Goal: Task Accomplishment & Management: Use online tool/utility

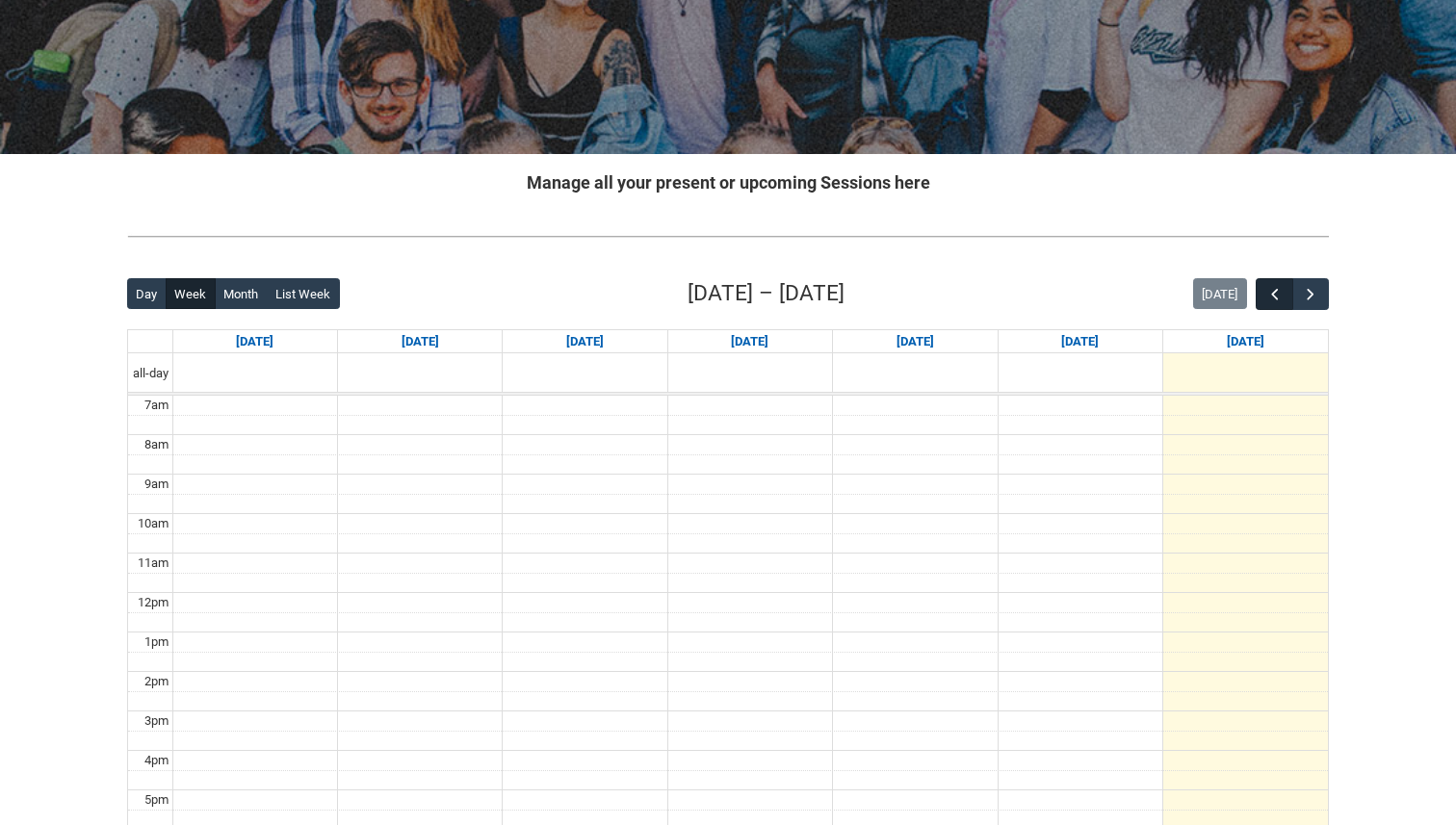
scroll to position [247, 0]
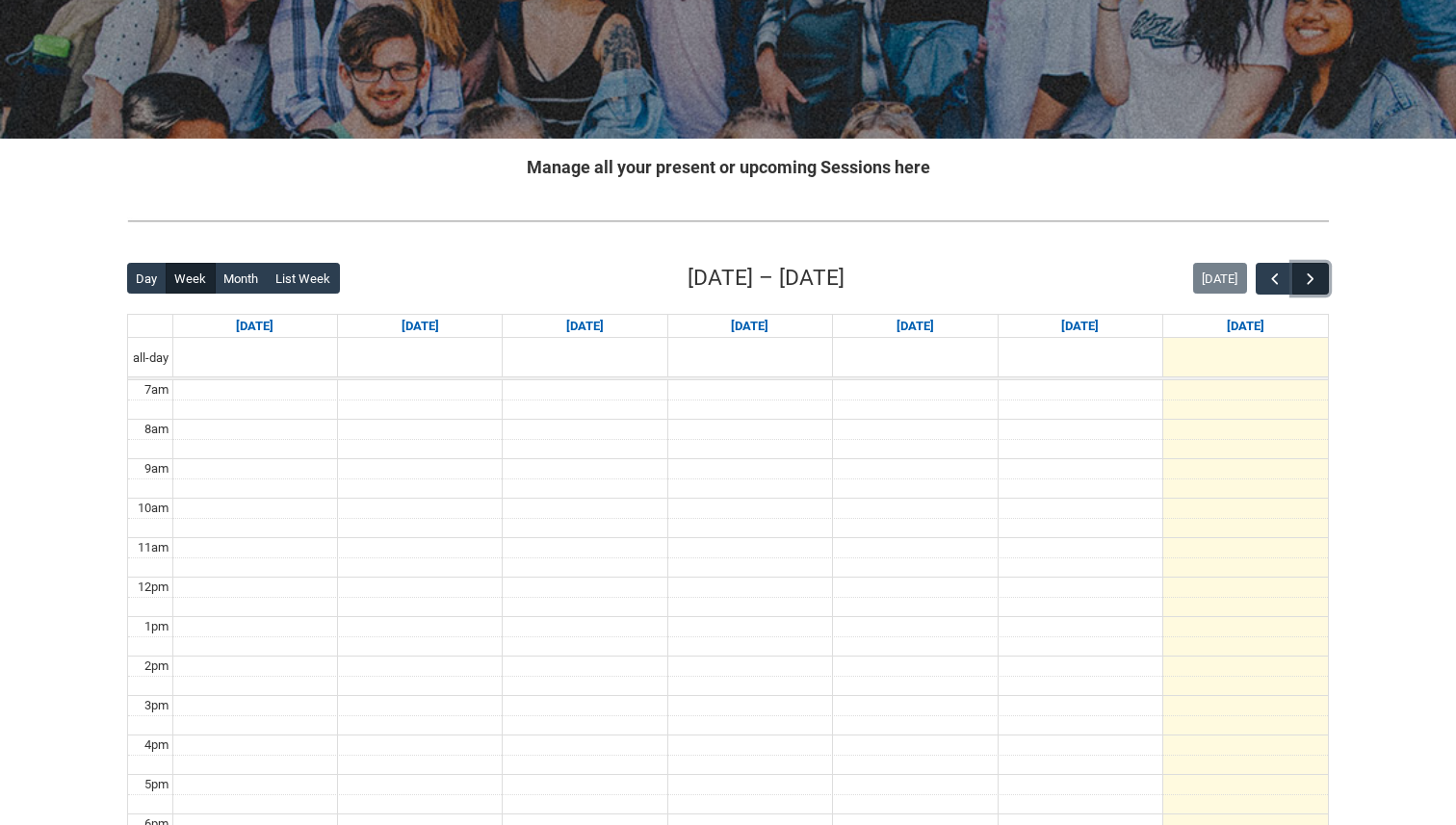
click at [1321, 288] on button "button" at bounding box center [1310, 279] width 37 height 32
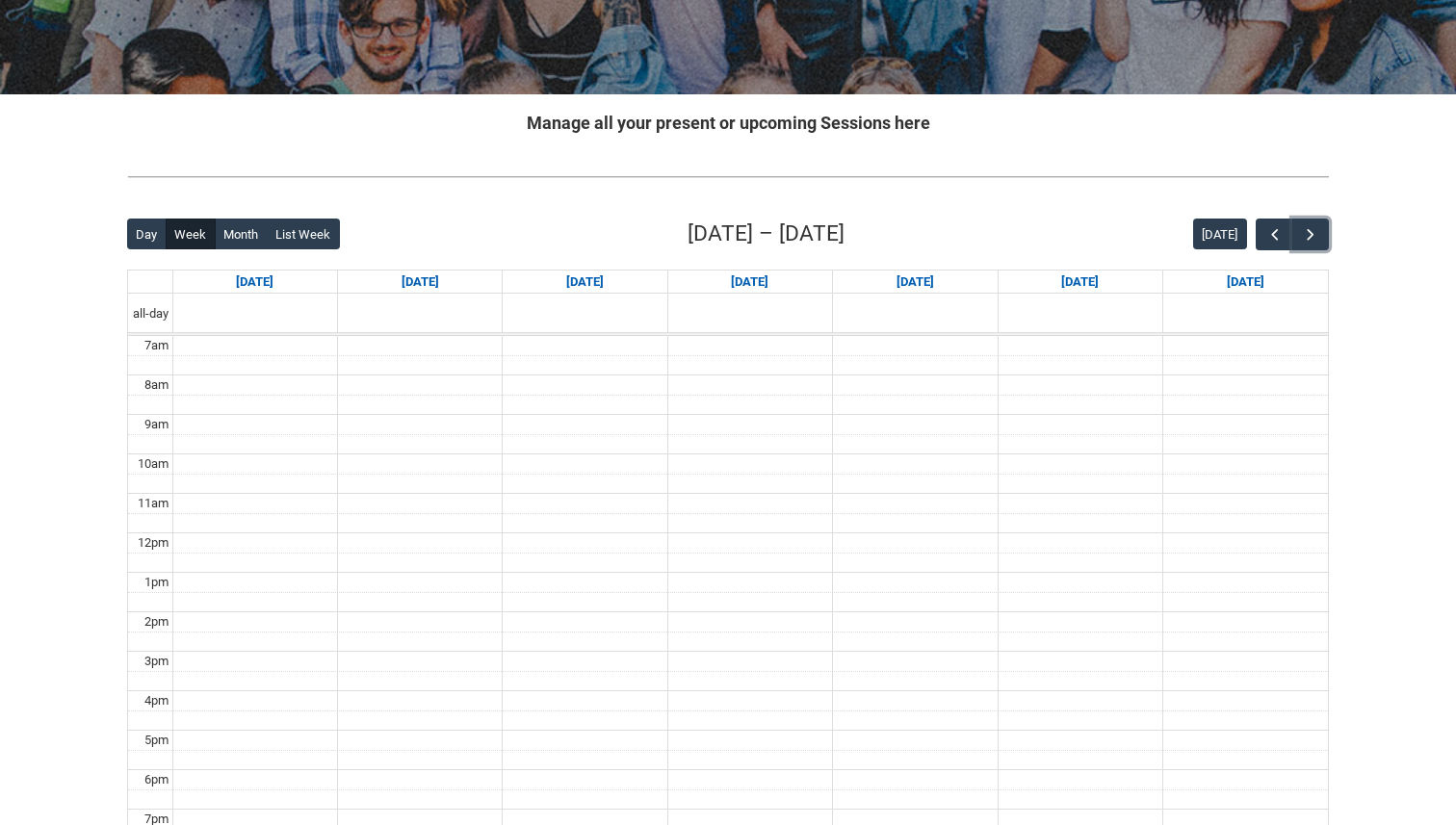
scroll to position [297, 0]
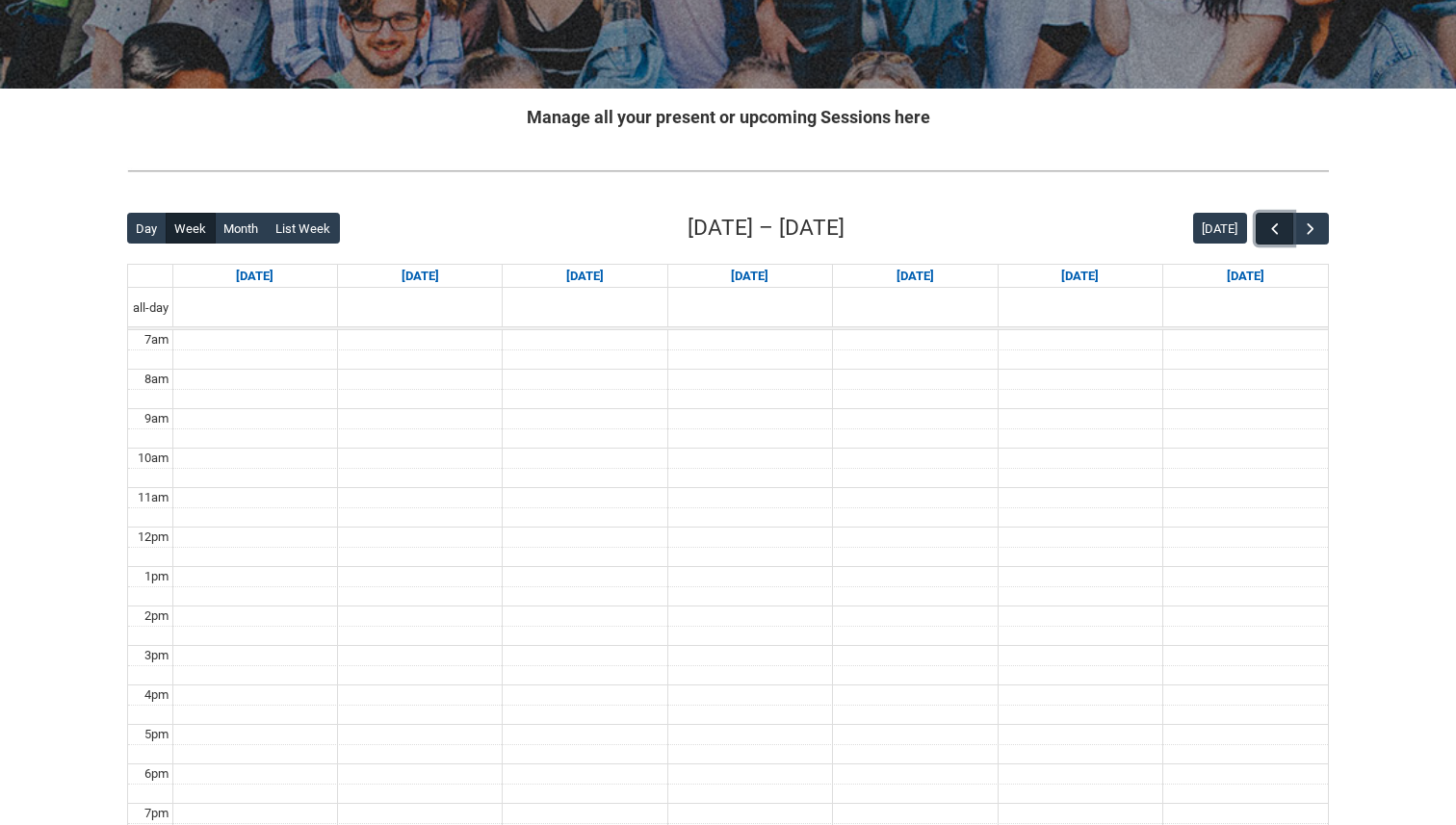
click at [1276, 225] on span "button" at bounding box center [1274, 229] width 19 height 19
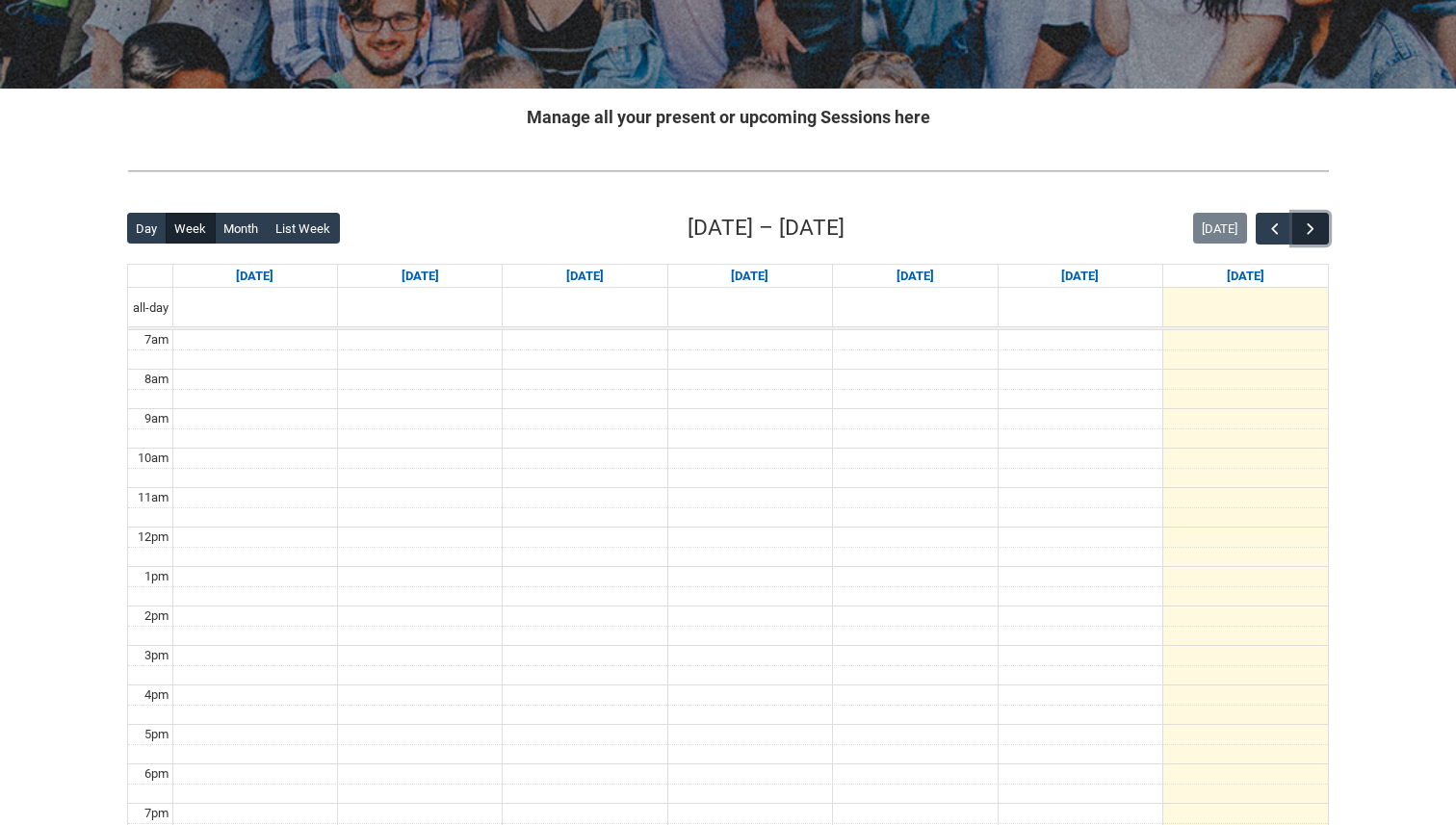
click at [1320, 234] on button "button" at bounding box center [1310, 229] width 37 height 32
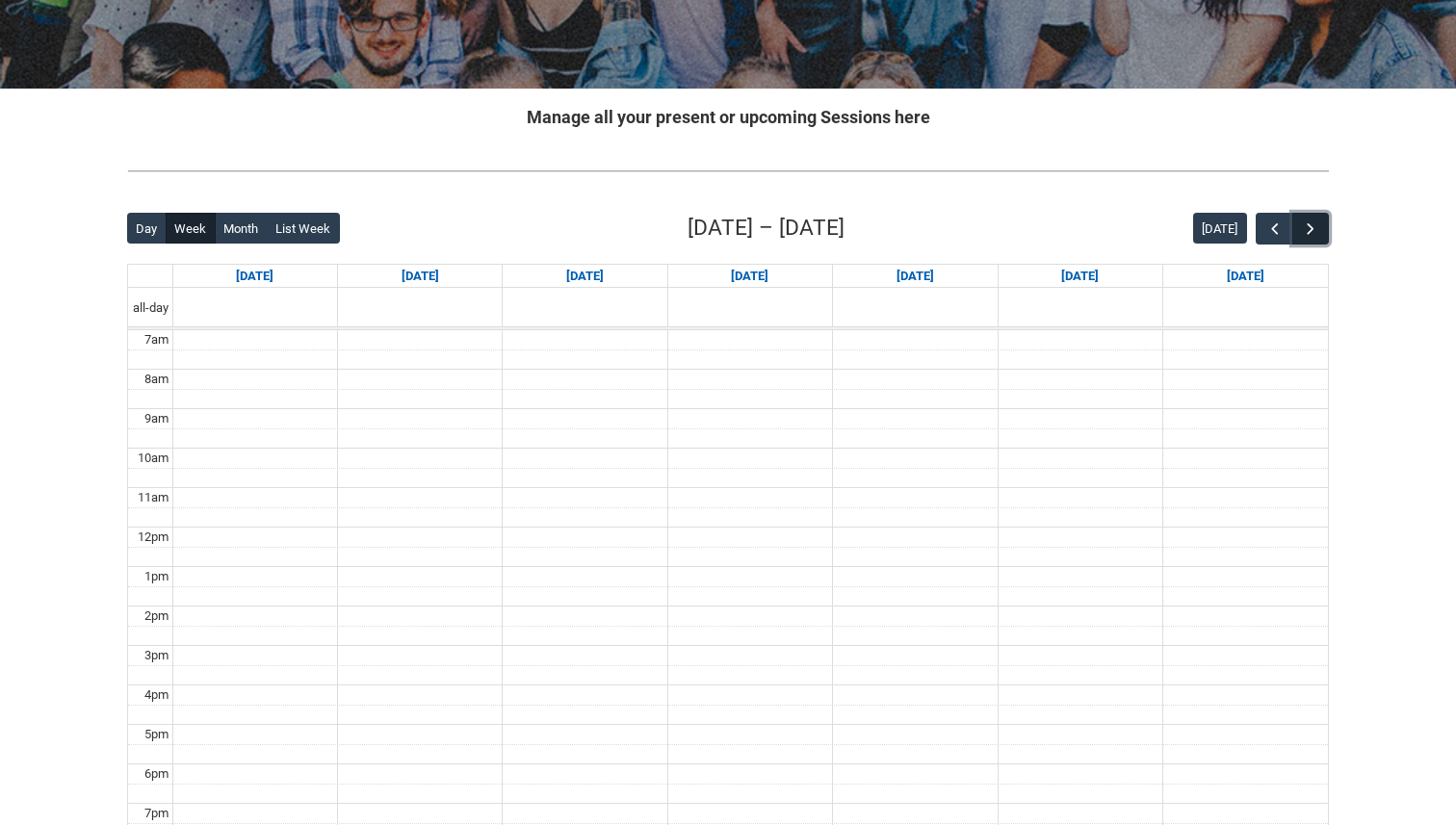
click at [1320, 234] on button "button" at bounding box center [1310, 229] width 37 height 32
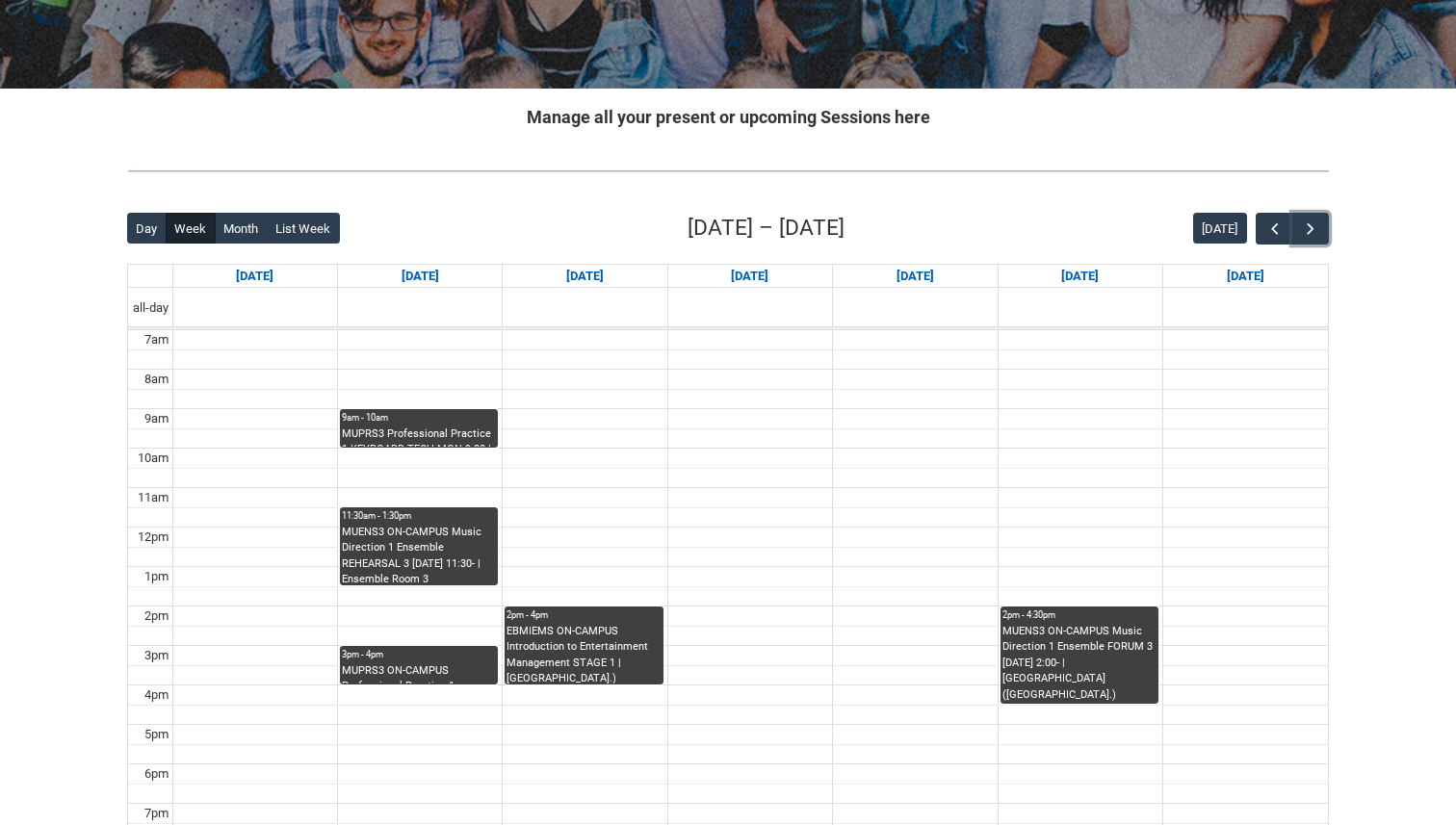
click at [462, 435] on div "MUPRS3 Professional Practice 1 KEYBOARD TECH MON 9:00 | Studio B (Brunswick St.…" at bounding box center [419, 437] width 154 height 21
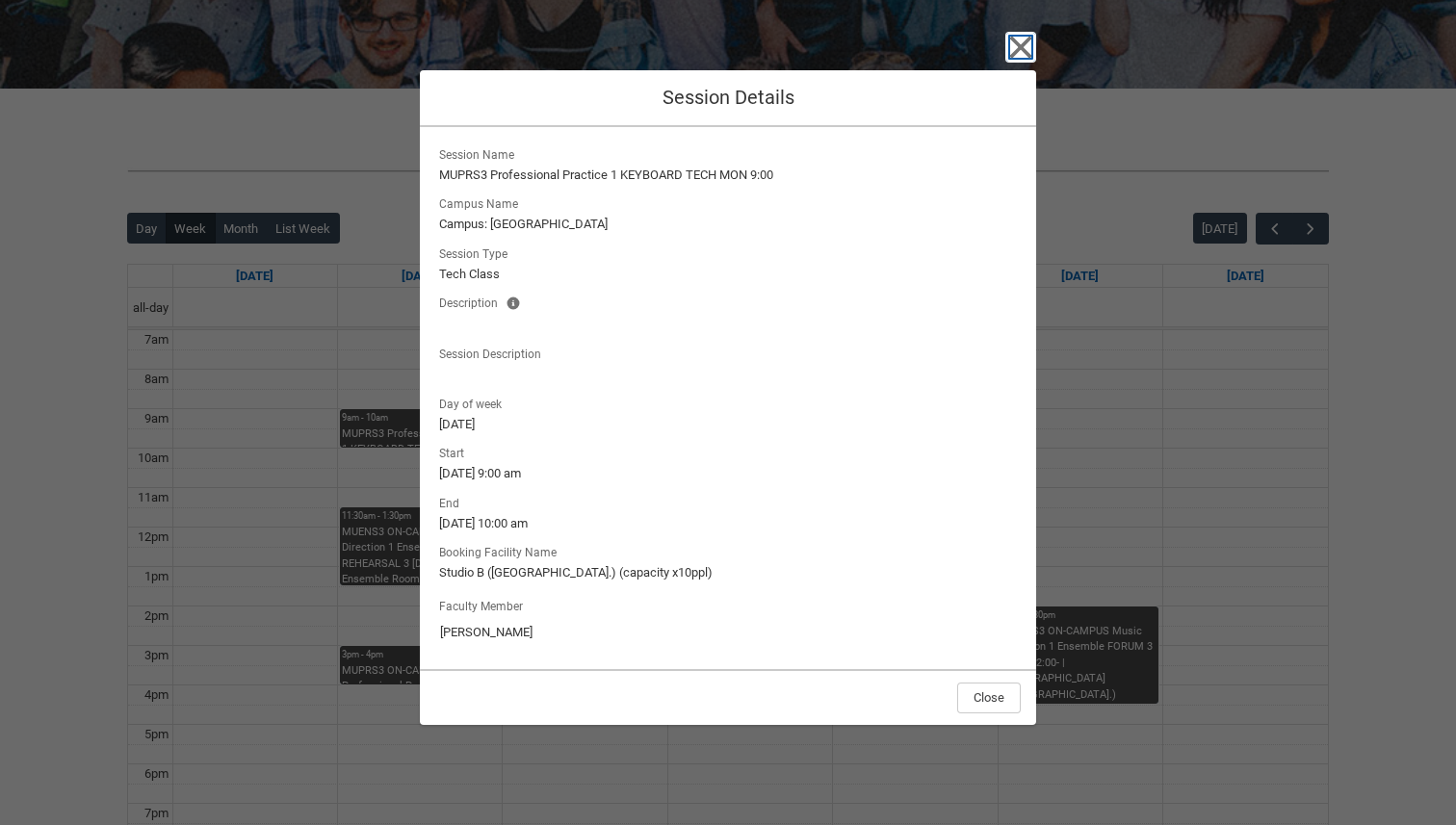
click at [1010, 50] on icon "button" at bounding box center [1020, 47] width 31 height 31
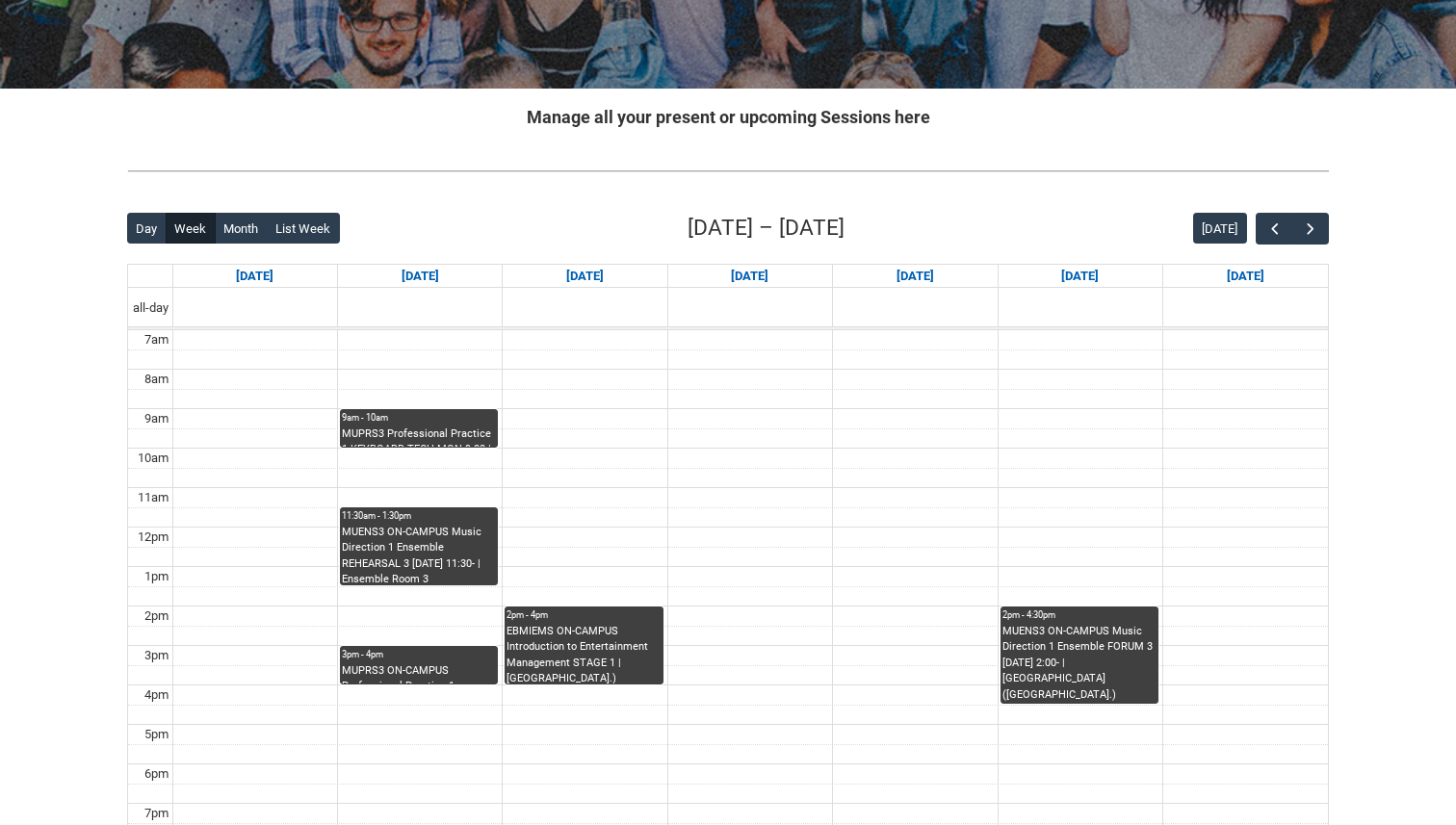
click at [467, 669] on div "MUPRS3 ON-CAMPUS Professional Practice 1 INSTRUMENTAL WORKSHOP STAGE 3 MON 3:00…" at bounding box center [419, 674] width 154 height 21
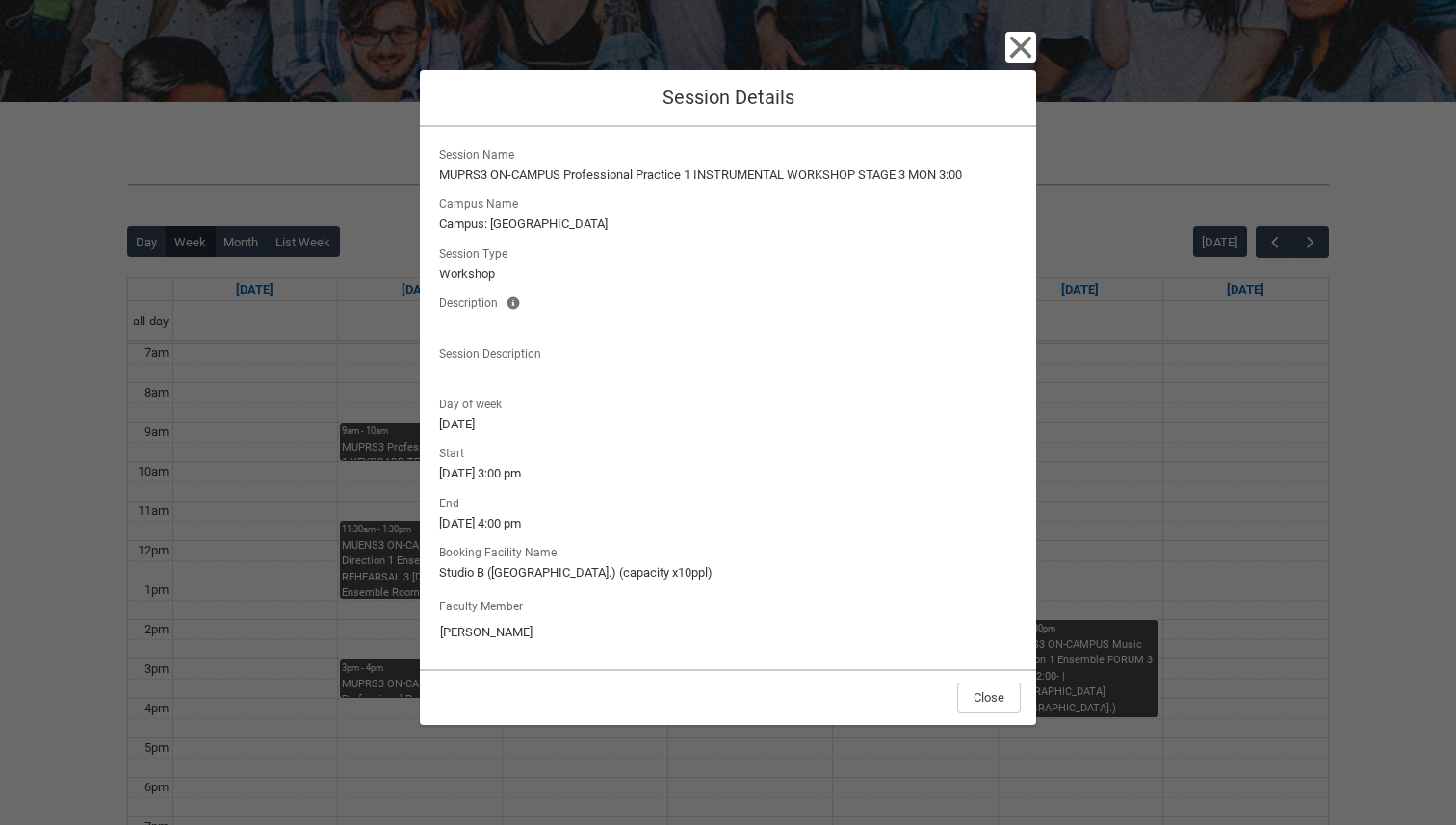
scroll to position [276, 0]
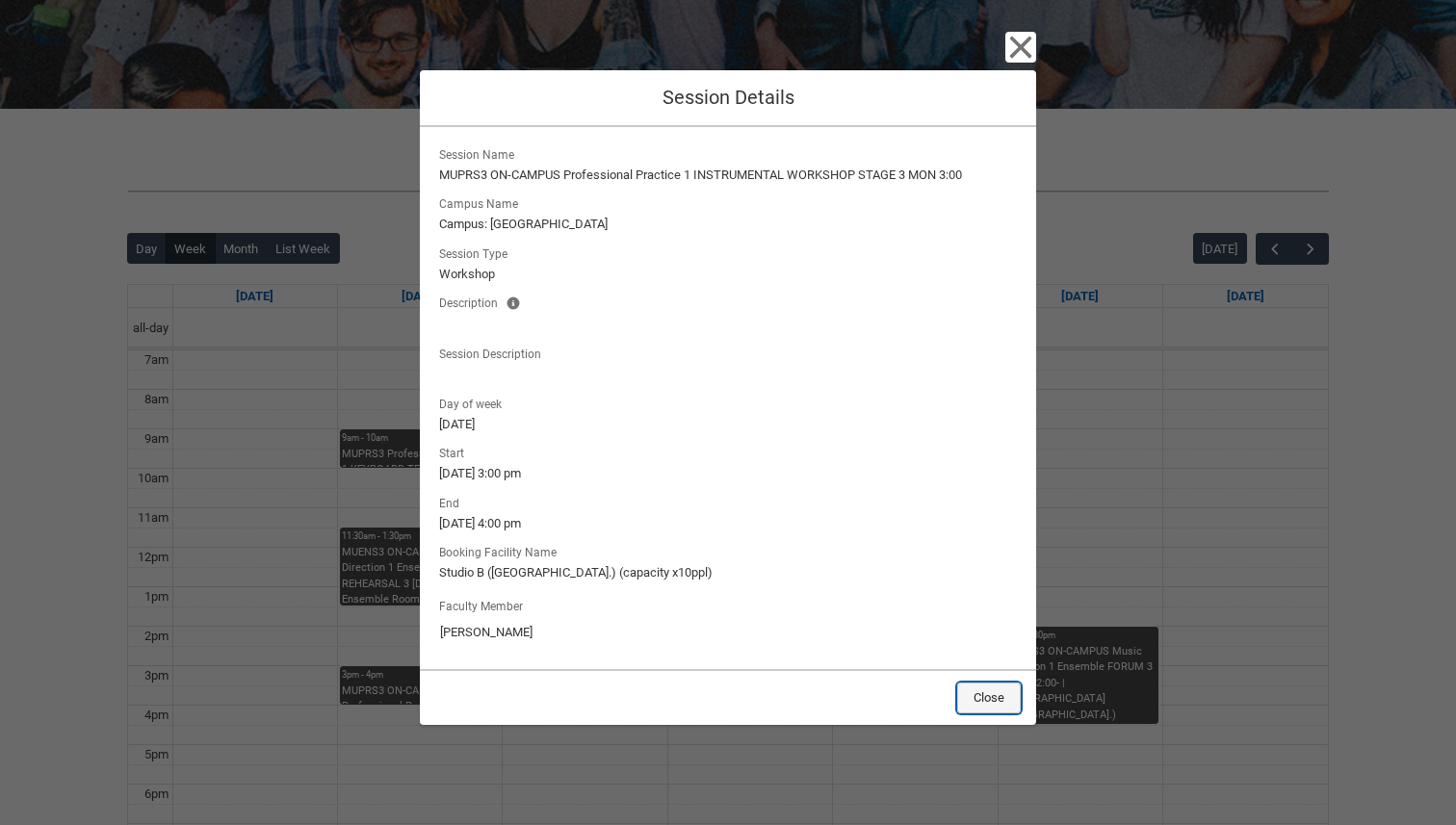
click at [1004, 687] on button "Close" at bounding box center [989, 698] width 64 height 31
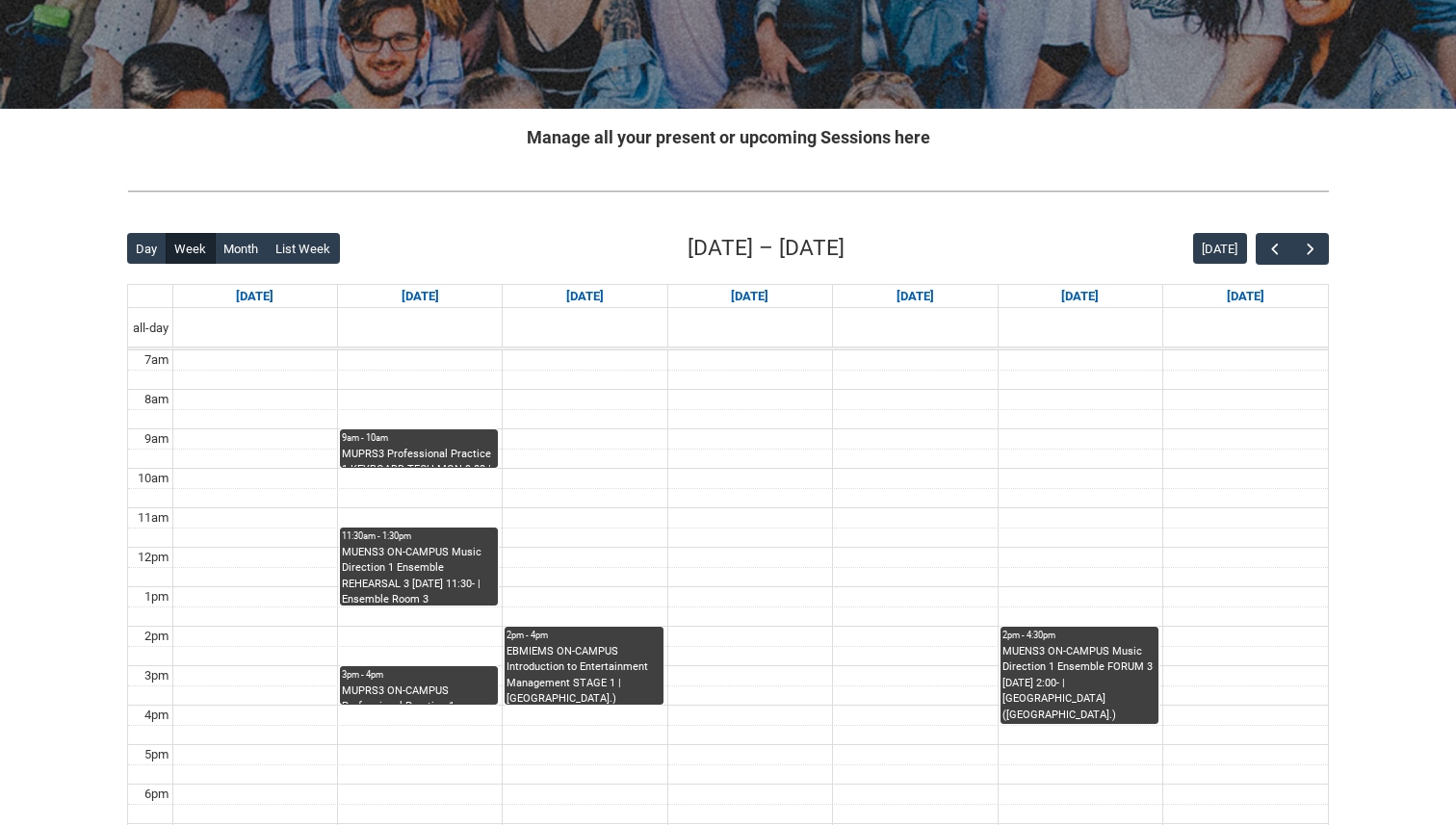
click at [606, 641] on div "2pm - 4pm" at bounding box center [584, 635] width 154 height 13
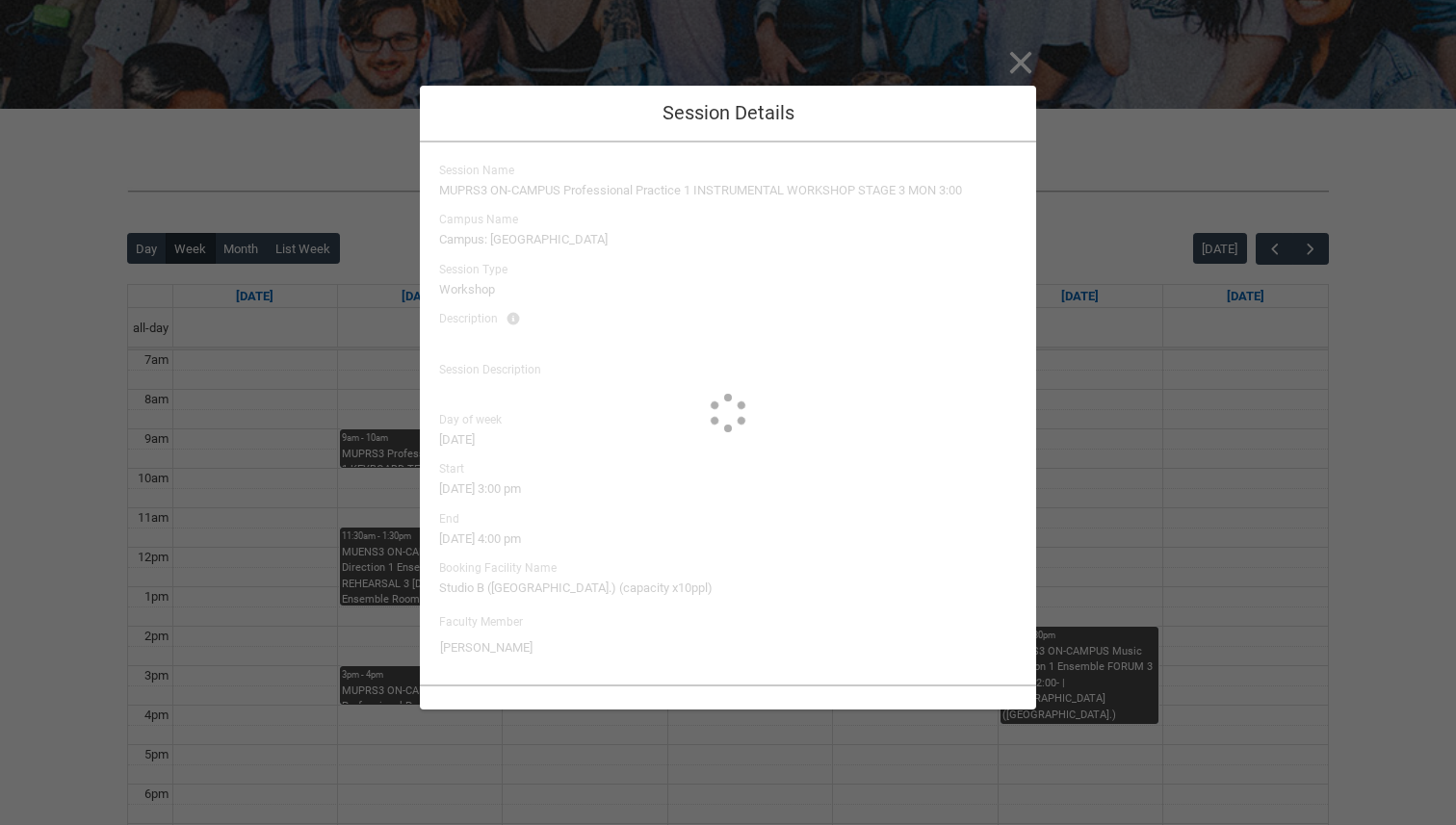
type input "[PERSON_NAME]"
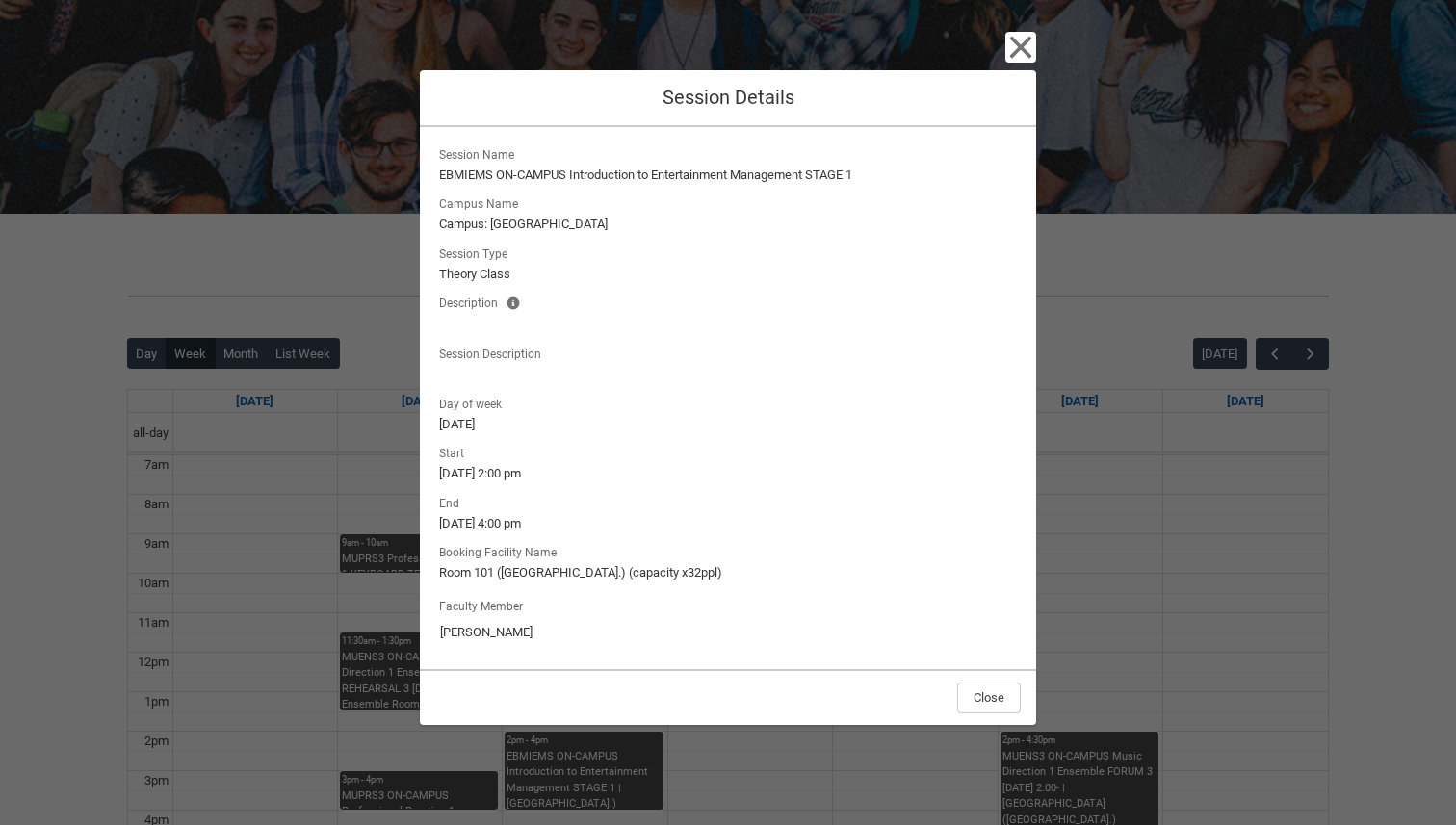
scroll to position [170, 0]
click at [1021, 691] on div "Close" at bounding box center [728, 697] width 616 height 56
click at [1015, 715] on div "Close" at bounding box center [728, 697] width 616 height 56
click at [1011, 705] on button "Close" at bounding box center [989, 698] width 64 height 31
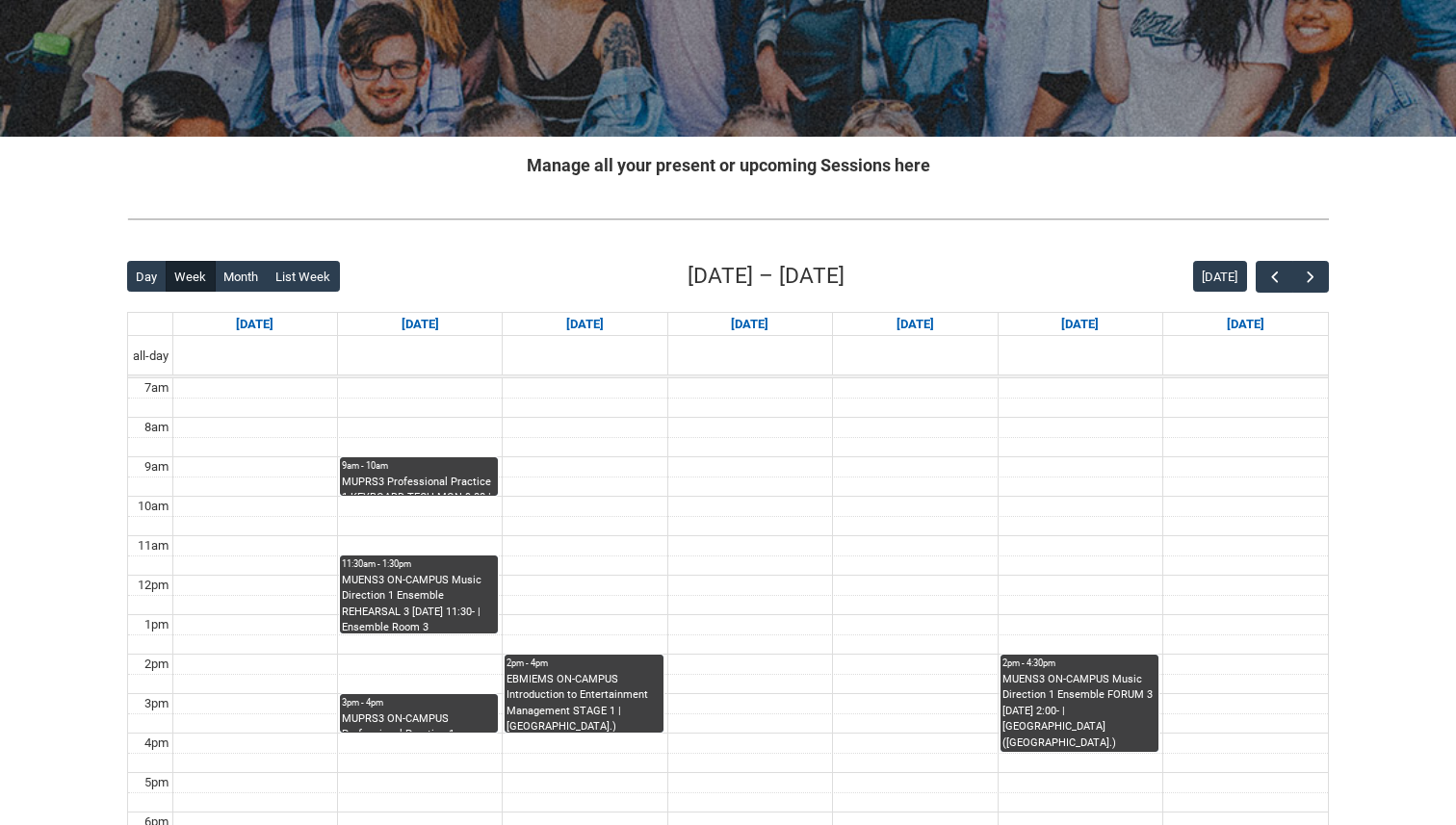
scroll to position [260, 0]
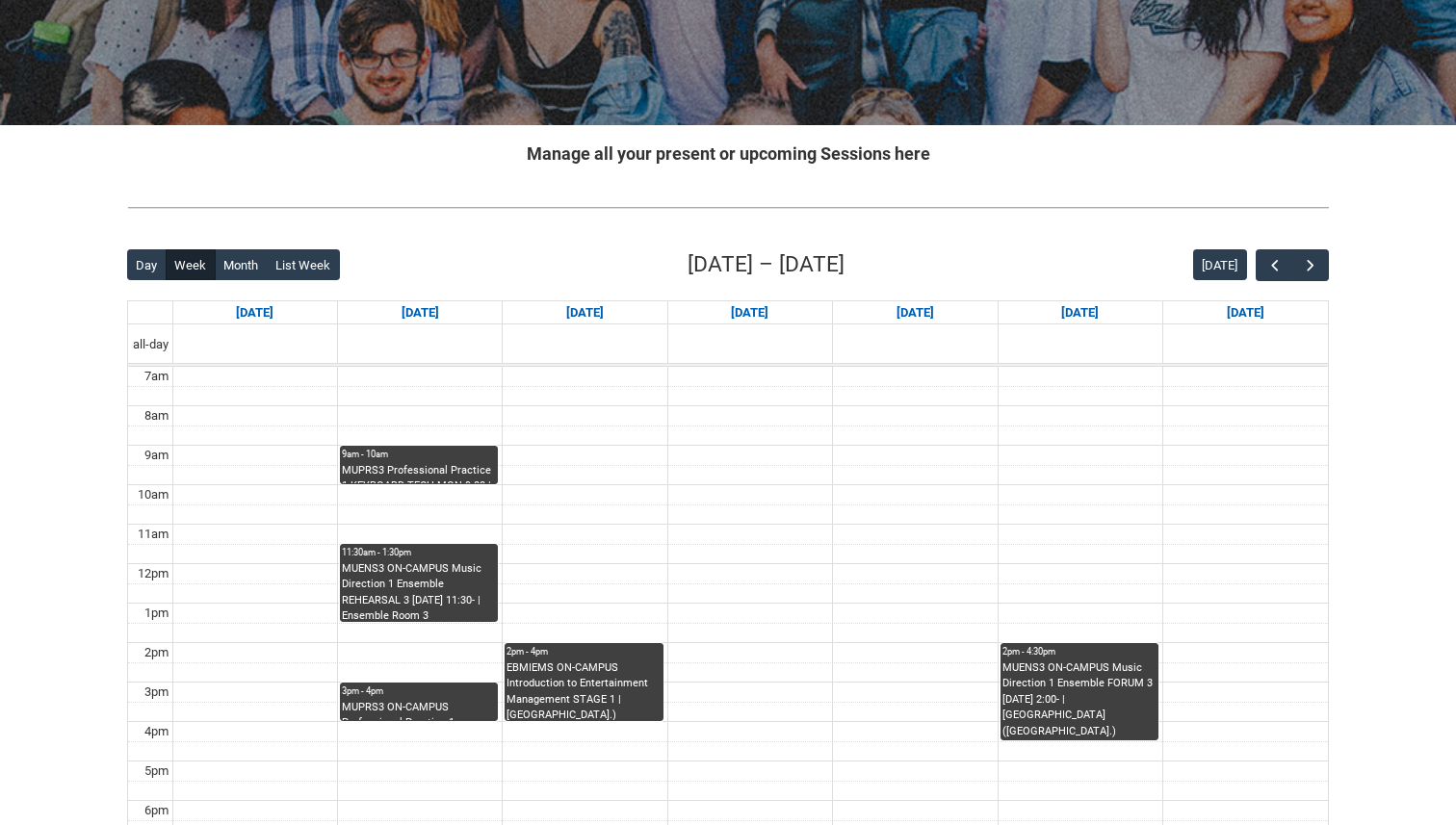
click at [1082, 703] on div "MUENS3 ON-CAMPUS Music Direction 1 Ensemble FORUM 3 [DATE] 2:00- | [GEOGRAPHIC_…" at bounding box center [1080, 701] width 154 height 80
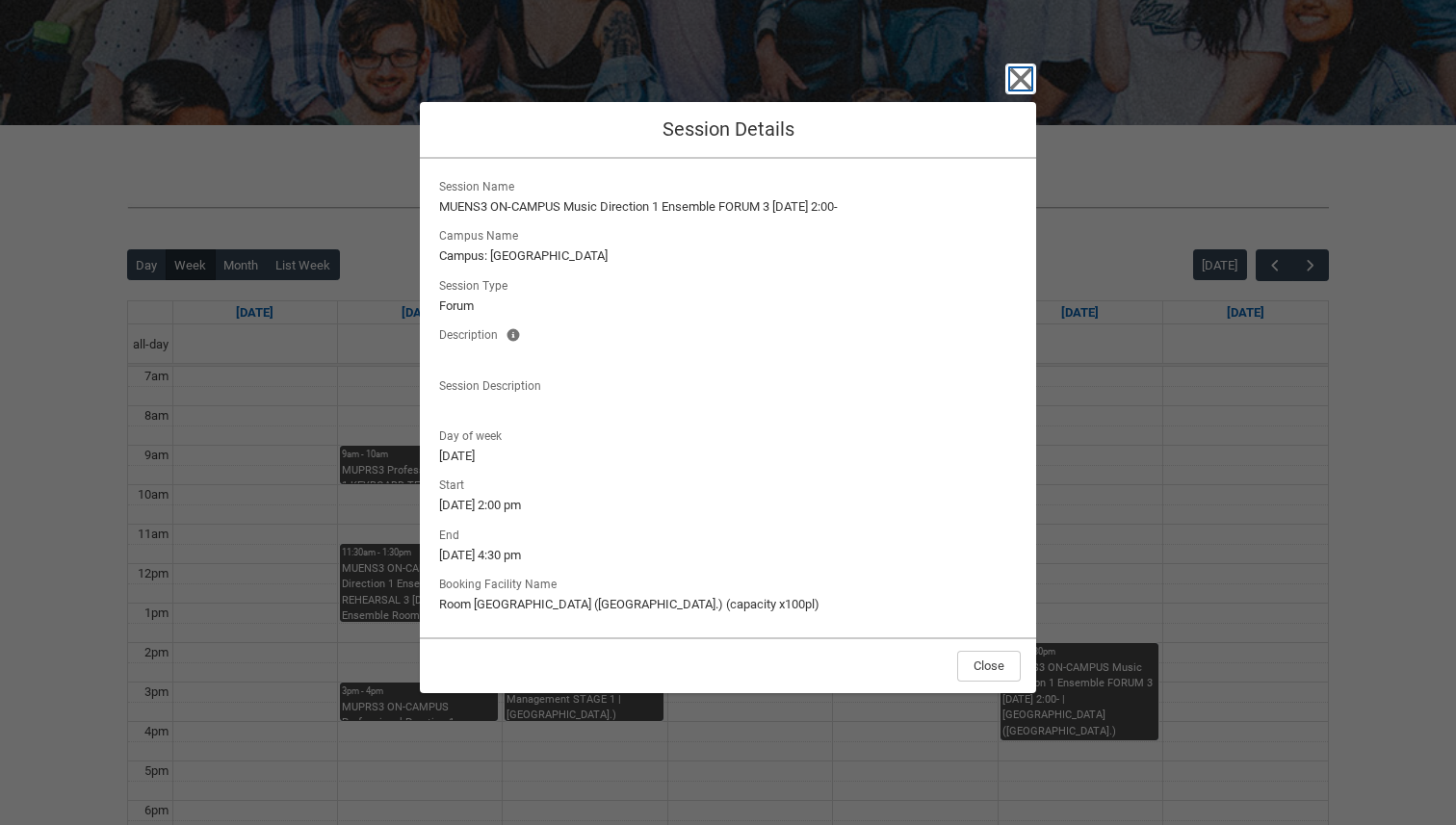
click at [1015, 82] on icon "button" at bounding box center [1021, 78] width 22 height 22
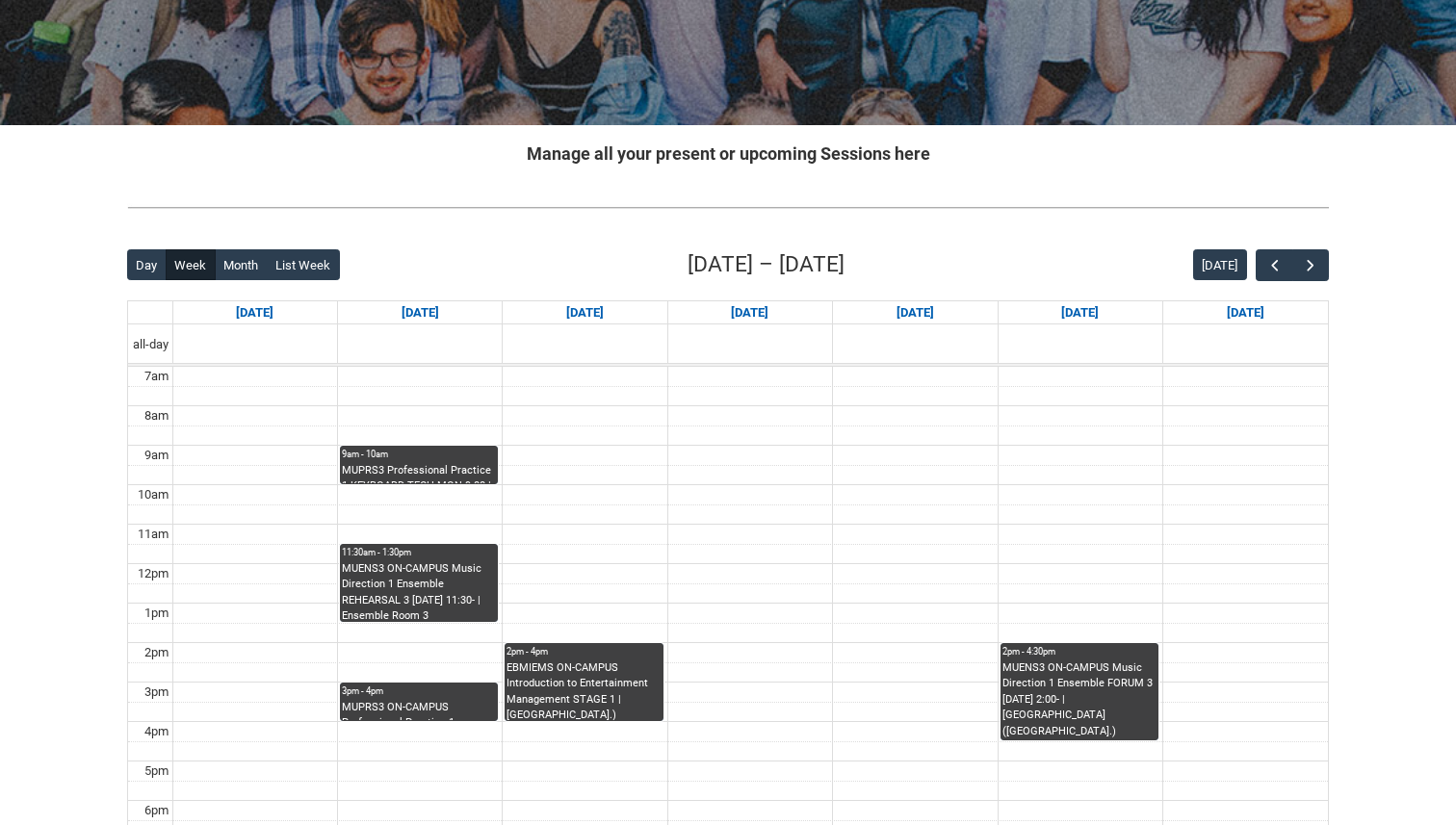
click at [627, 658] on div "2pm - 4pm" at bounding box center [584, 651] width 154 height 13
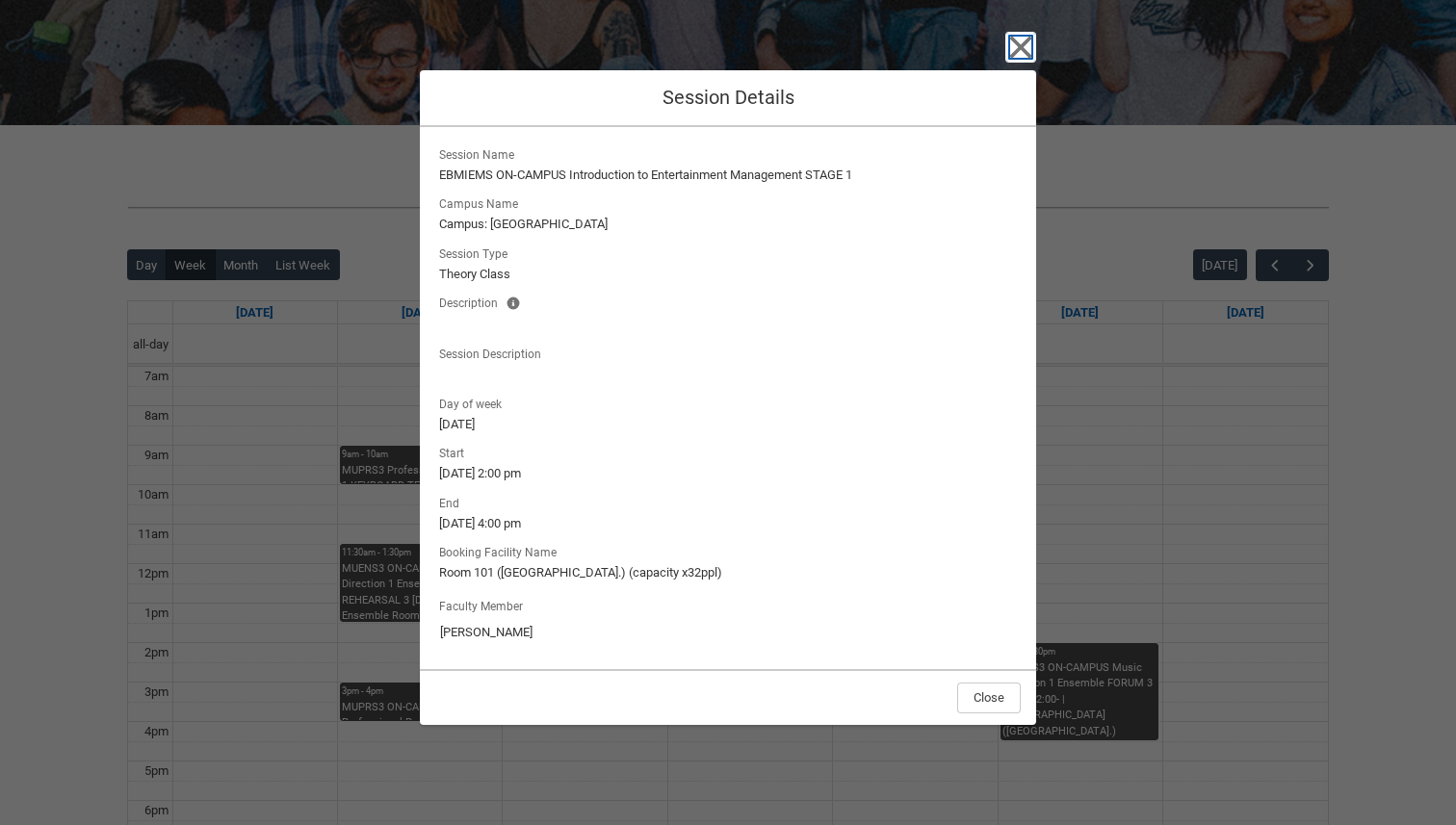
click at [1019, 47] on icon "button" at bounding box center [1021, 47] width 22 height 22
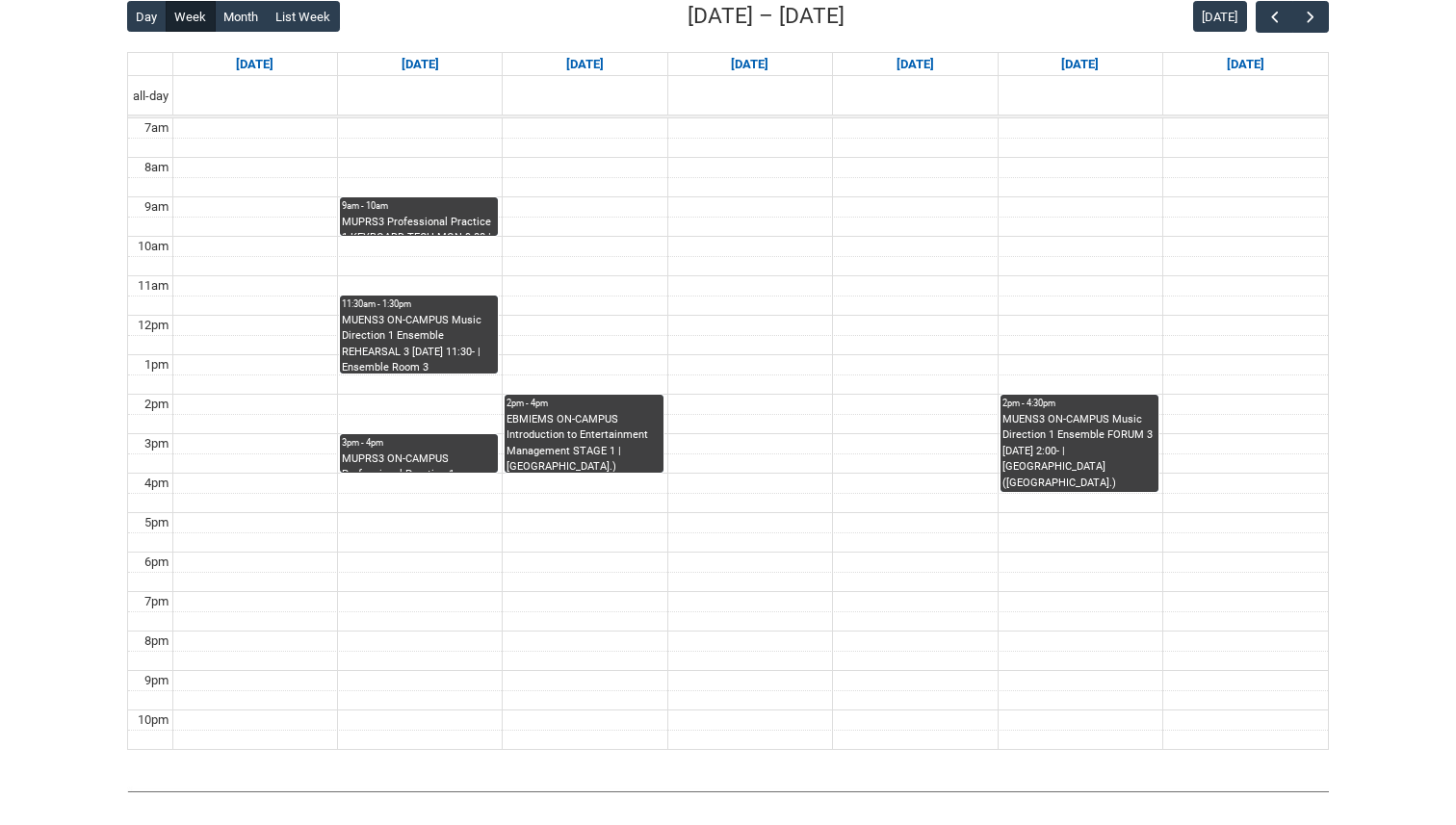
scroll to position [517, 0]
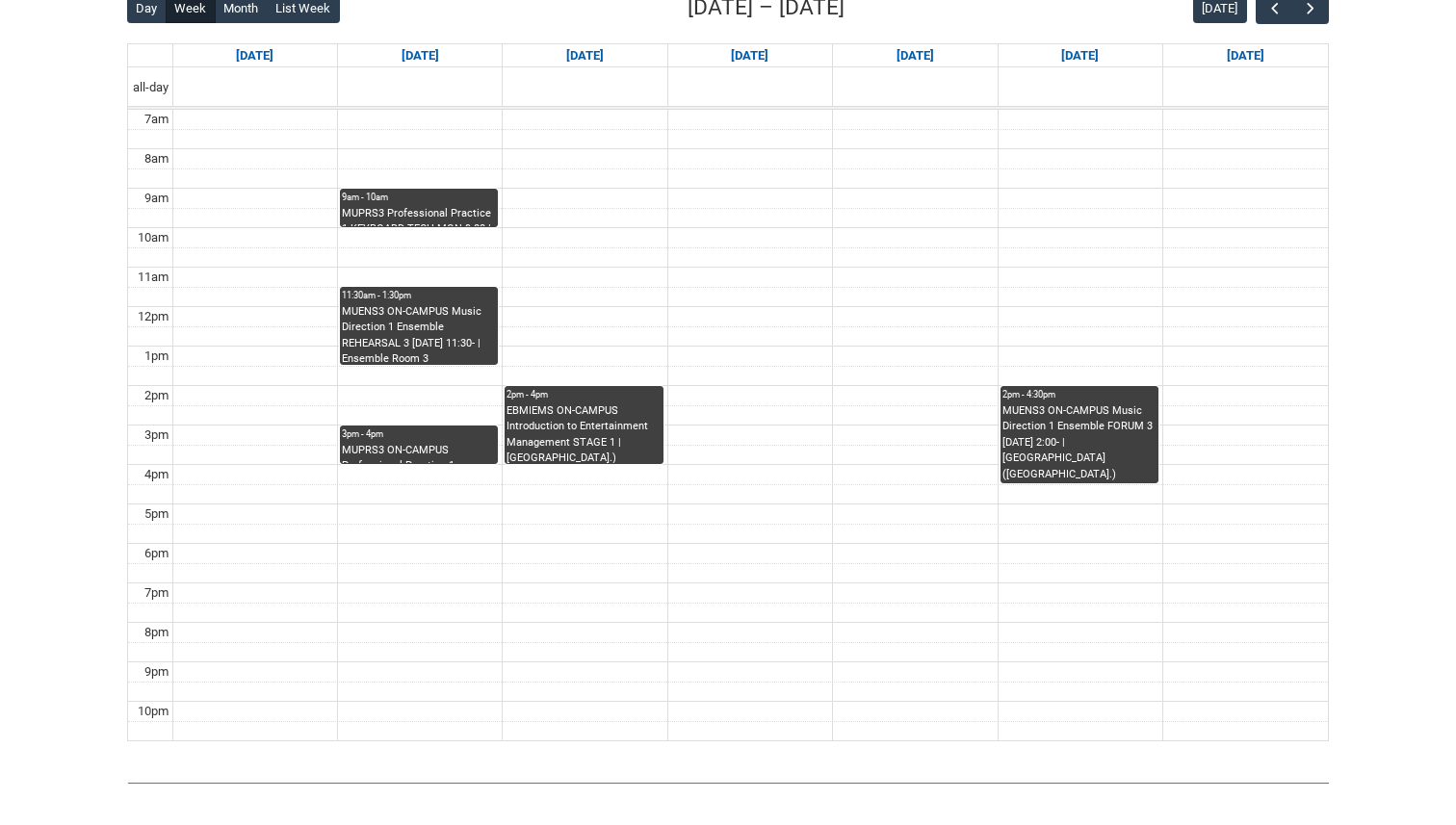
drag, startPoint x: 963, startPoint y: 574, endPoint x: 770, endPoint y: 283, distance: 348.8
click at [770, 284] on tbody "7am 8am 9am 10am 11am 12pm 1pm 2pm 3pm 4pm 5pm 6pm 7pm 8pm 9pm 10pm" at bounding box center [728, 425] width 1200 height 631
drag, startPoint x: 679, startPoint y: 94, endPoint x: 888, endPoint y: 424, distance: 390.1
click at [888, 424] on tbody "all-day 7am 8am 9am 10am 11am 12pm 1pm 2pm 3pm 4pm 5pm 6pm 7pm 8pm 9pm 10pm 9am…" at bounding box center [728, 404] width 1201 height 674
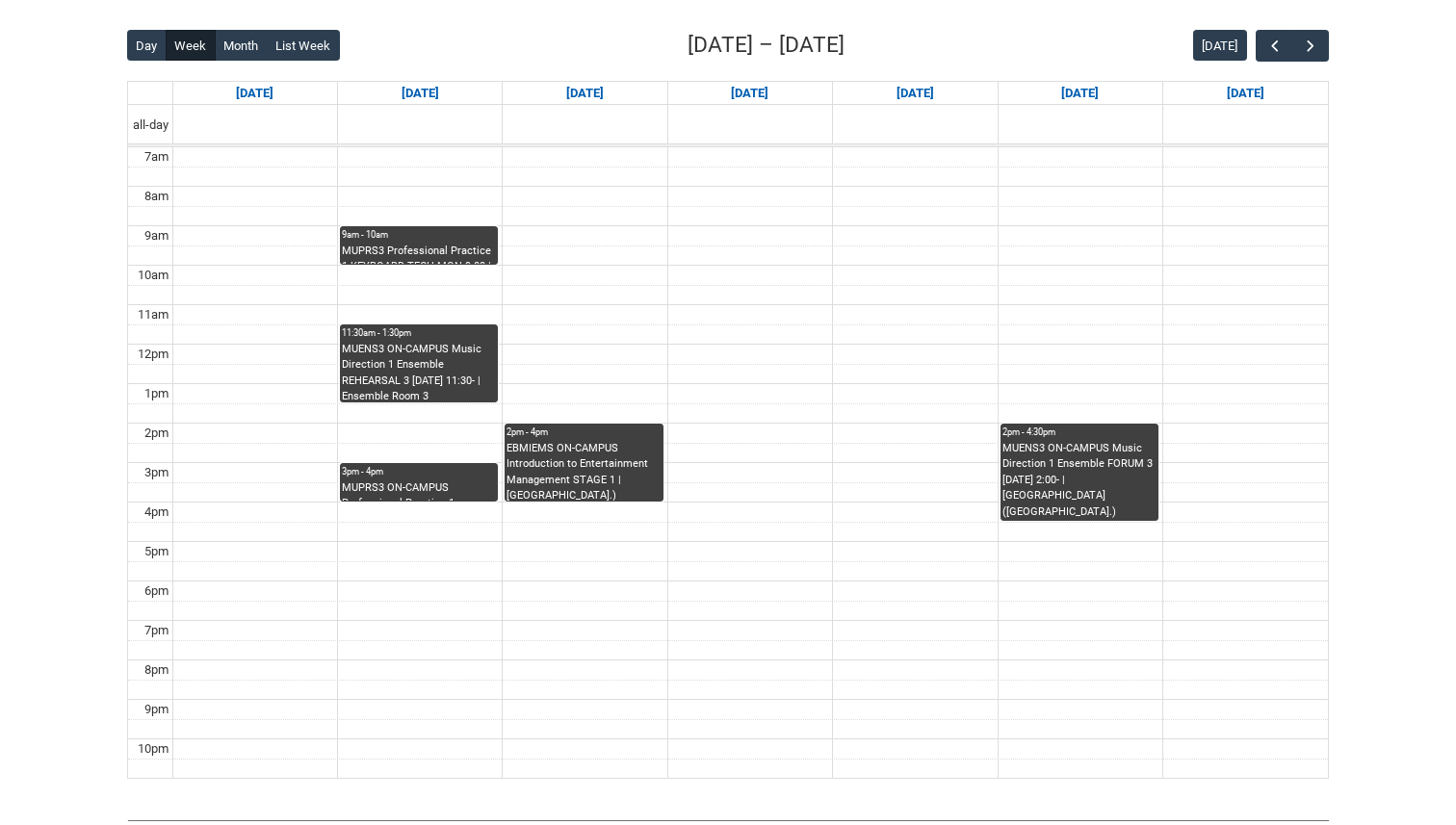
scroll to position [472, 0]
